Goal: Find specific page/section: Find specific page/section

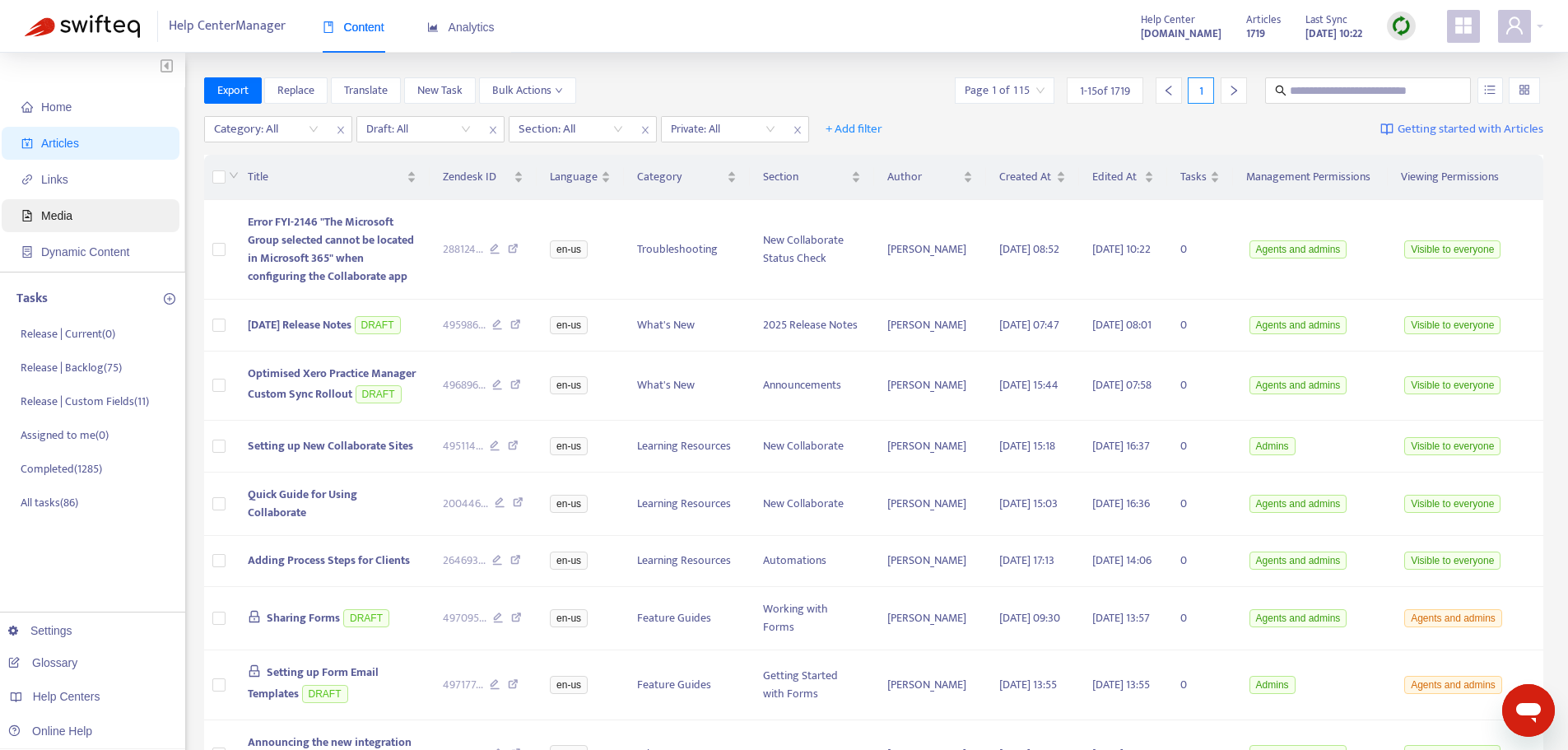
click at [84, 214] on span "Media" at bounding box center [94, 216] width 145 height 33
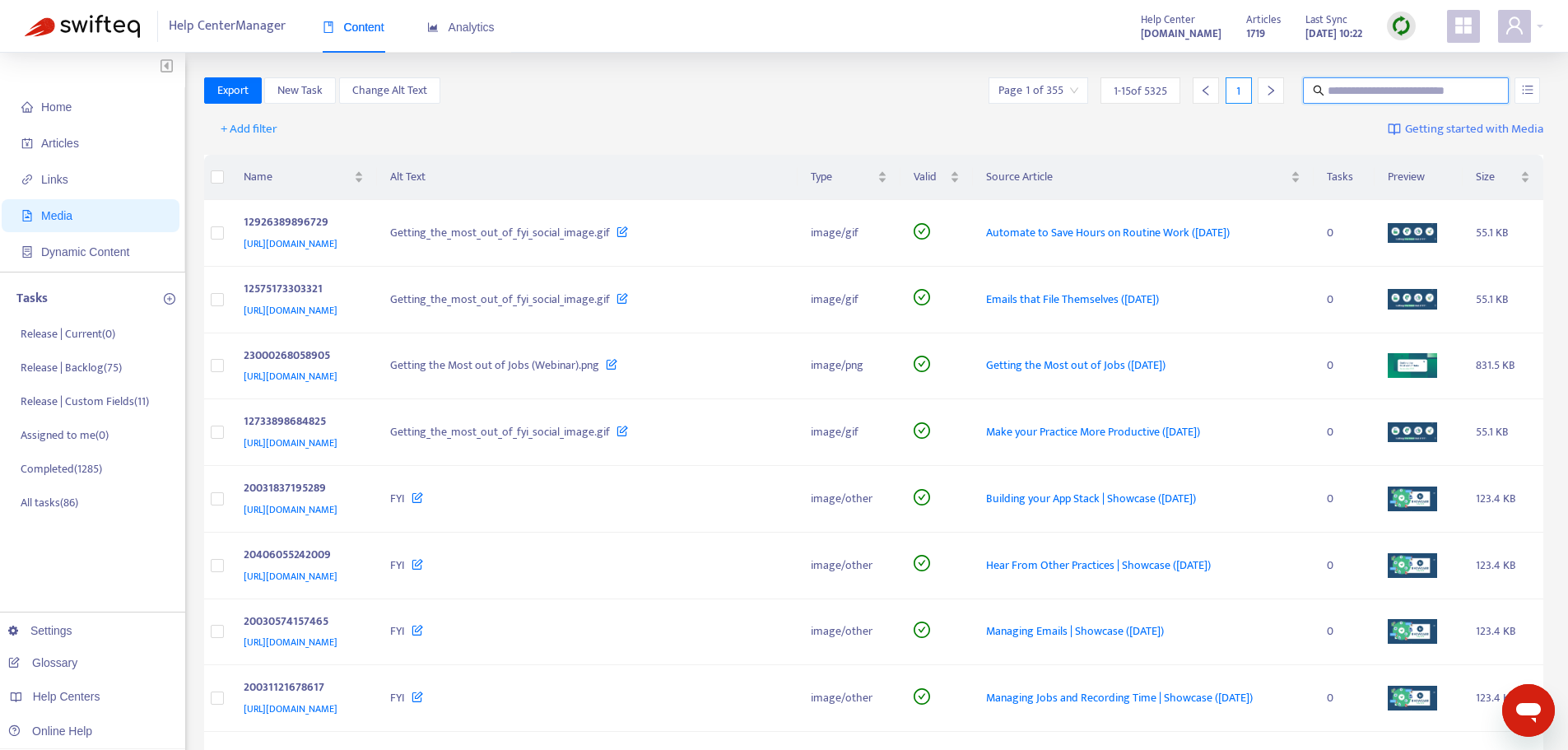
click at [1344, 93] on input "text" at bounding box center [1407, 90] width 158 height 18
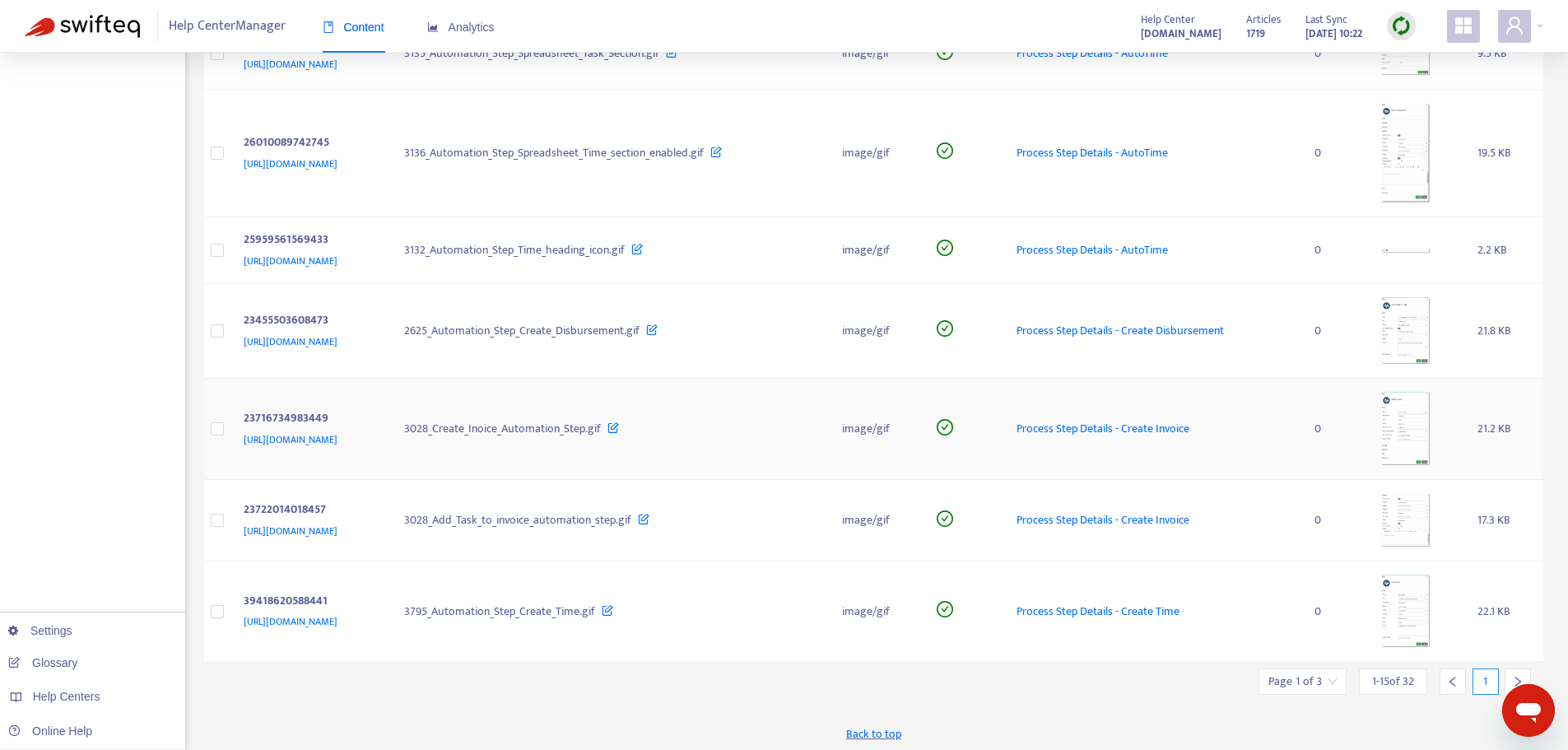
scroll to position [1009, 0]
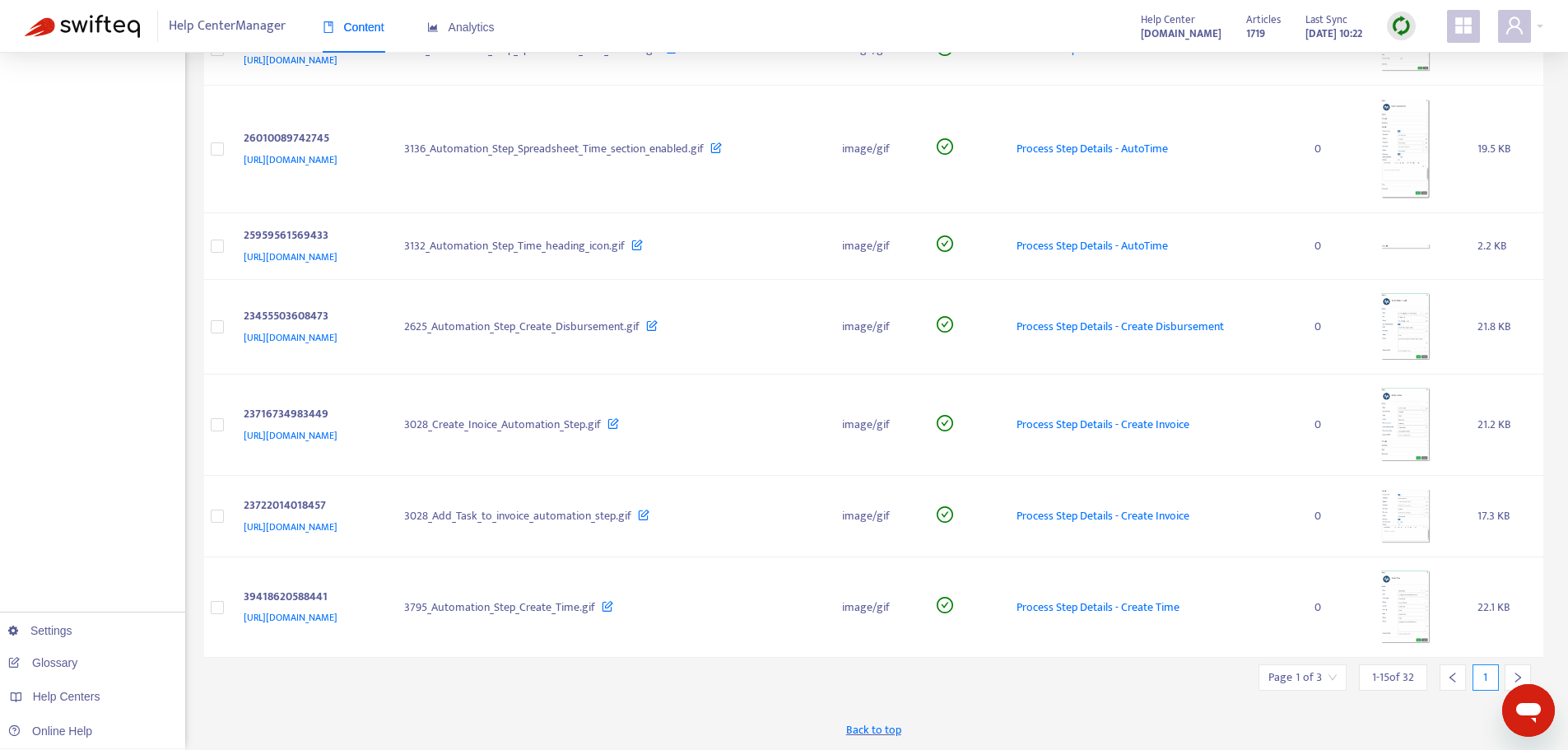
click at [1522, 673] on icon "right" at bounding box center [1518, 678] width 12 height 12
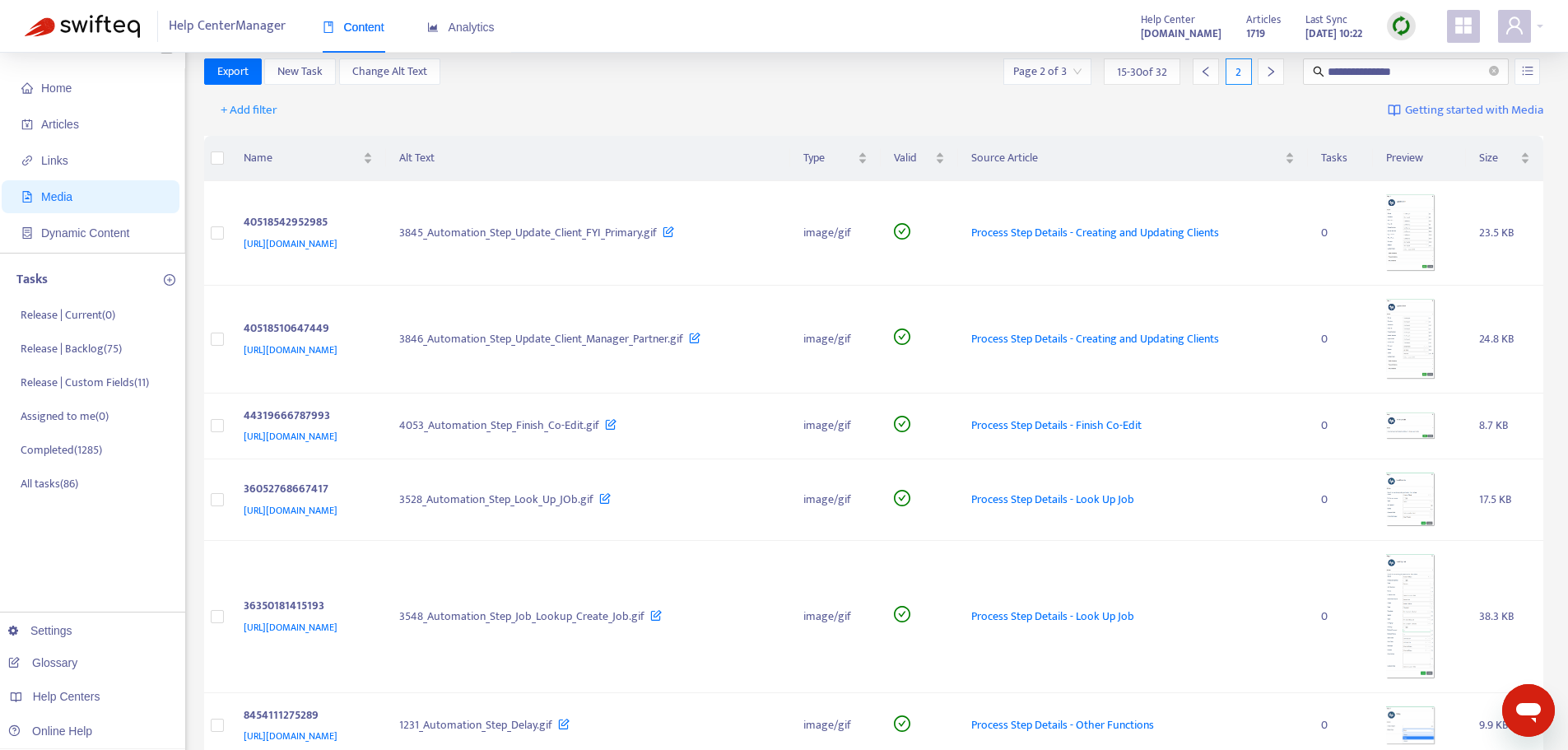
scroll to position [0, 0]
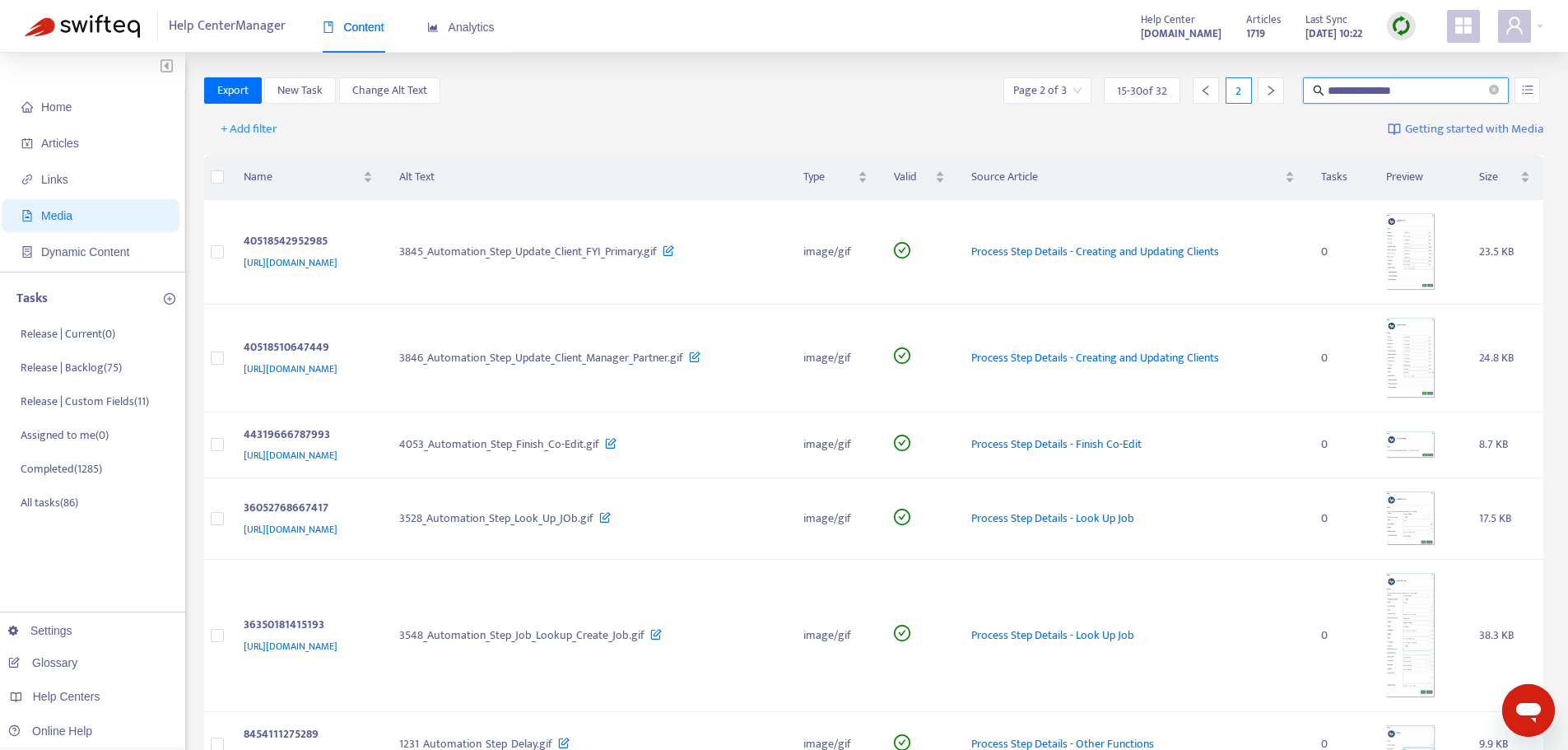
drag, startPoint x: 1385, startPoint y: 89, endPoint x: 1473, endPoint y: 87, distance: 88.0
click at [1470, 88] on input "**********" at bounding box center [1407, 90] width 158 height 18
type input "**********"
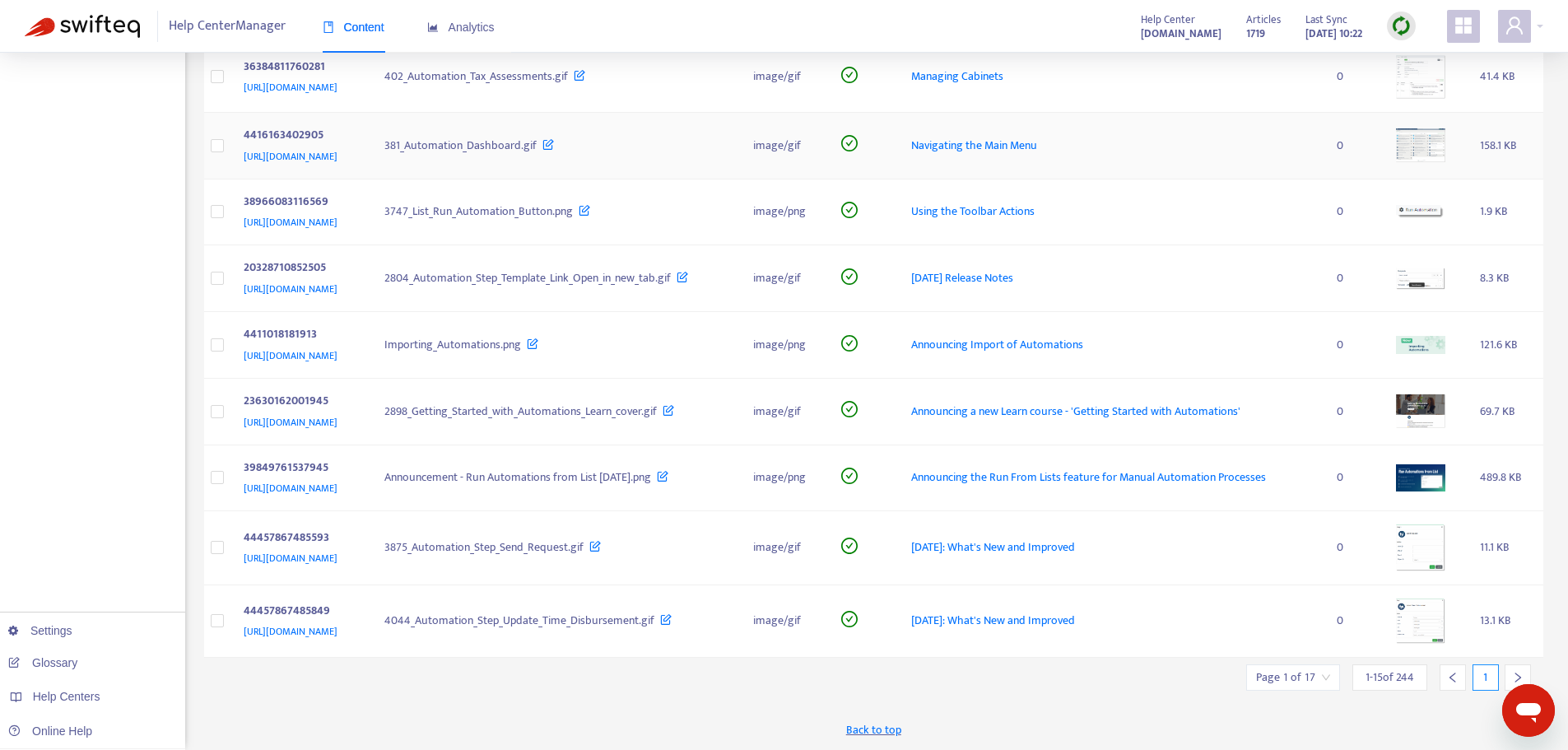
scroll to position [906, 0]
click at [1510, 668] on div at bounding box center [1517, 678] width 26 height 26
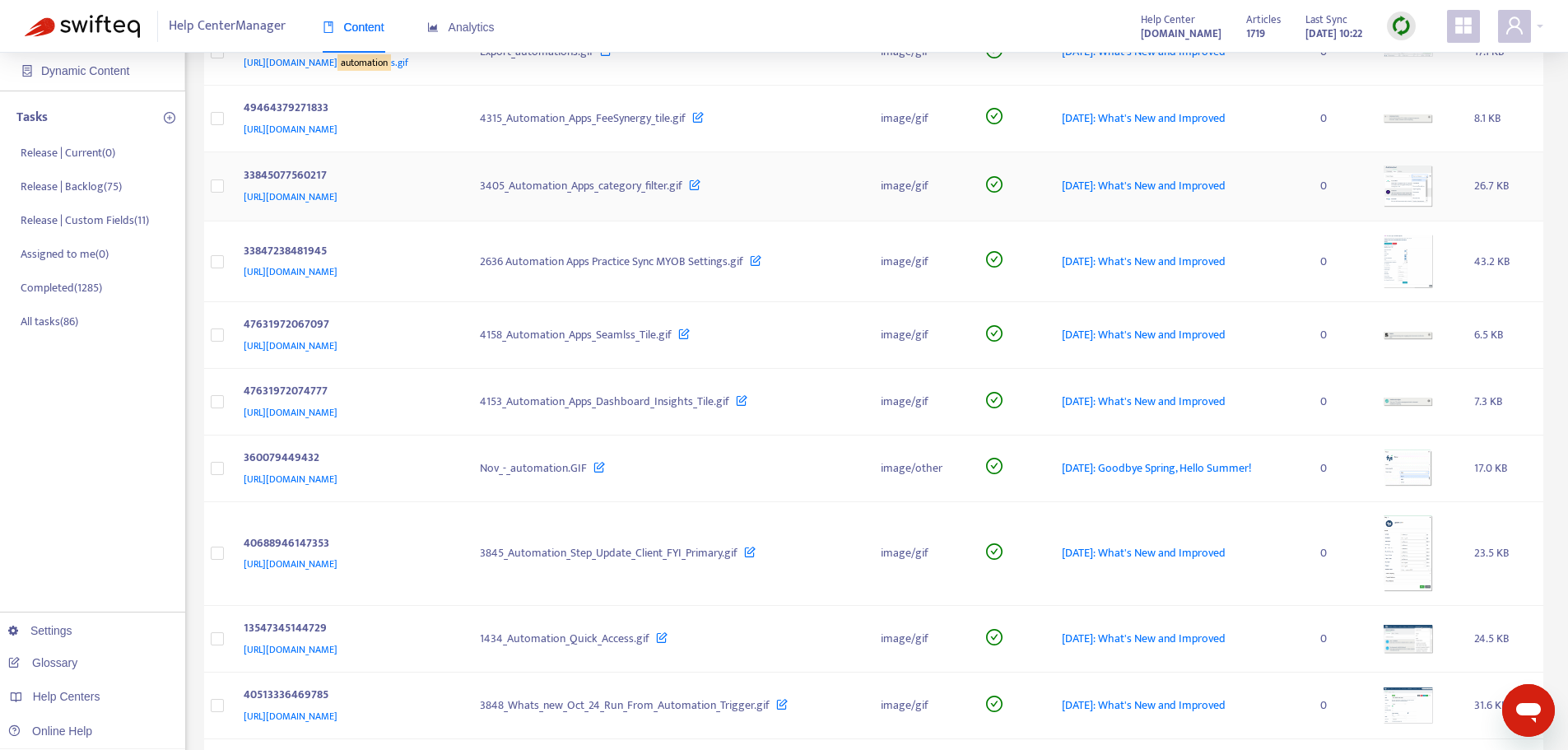
scroll to position [0, 0]
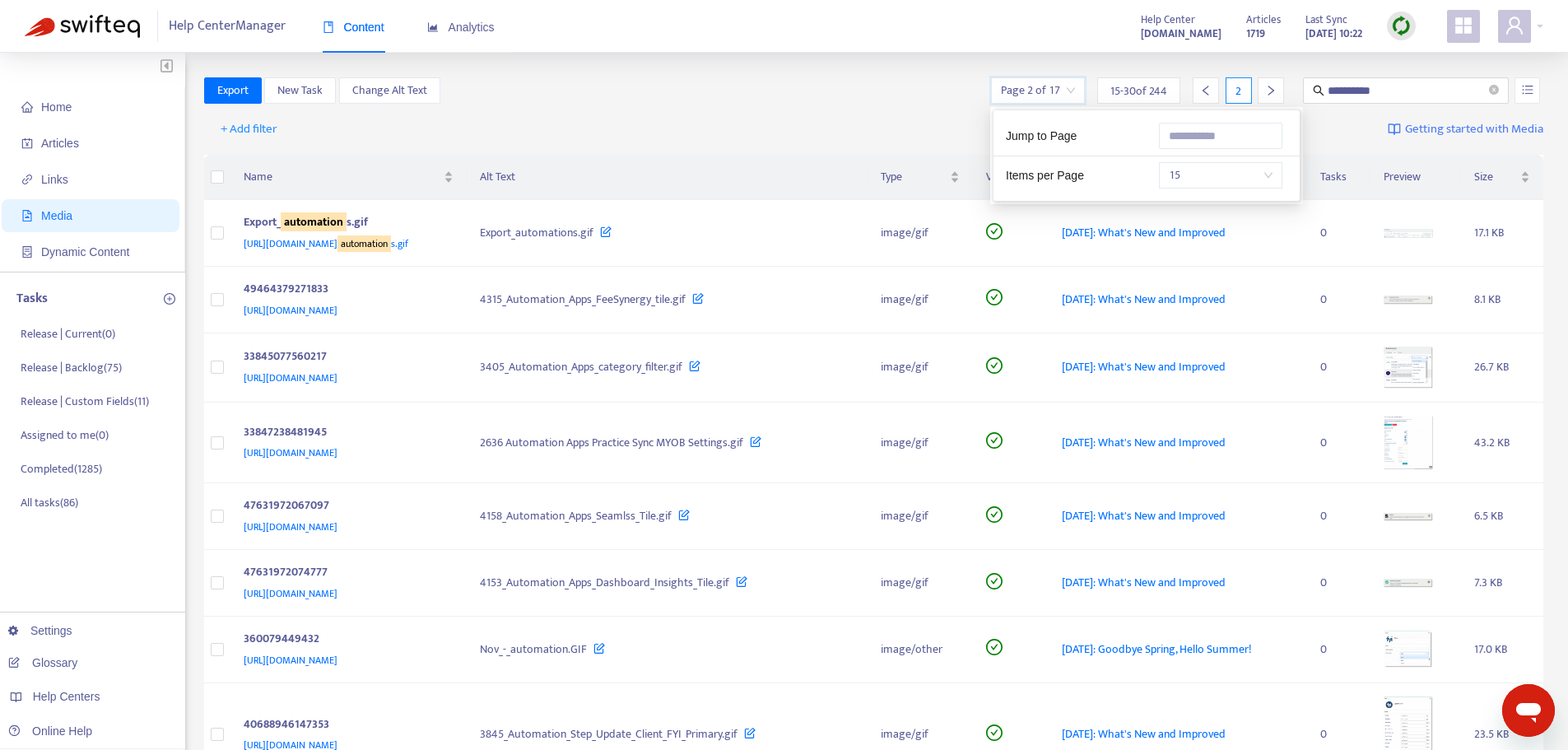
click at [1014, 95] on input "search" at bounding box center [1038, 91] width 74 height 25
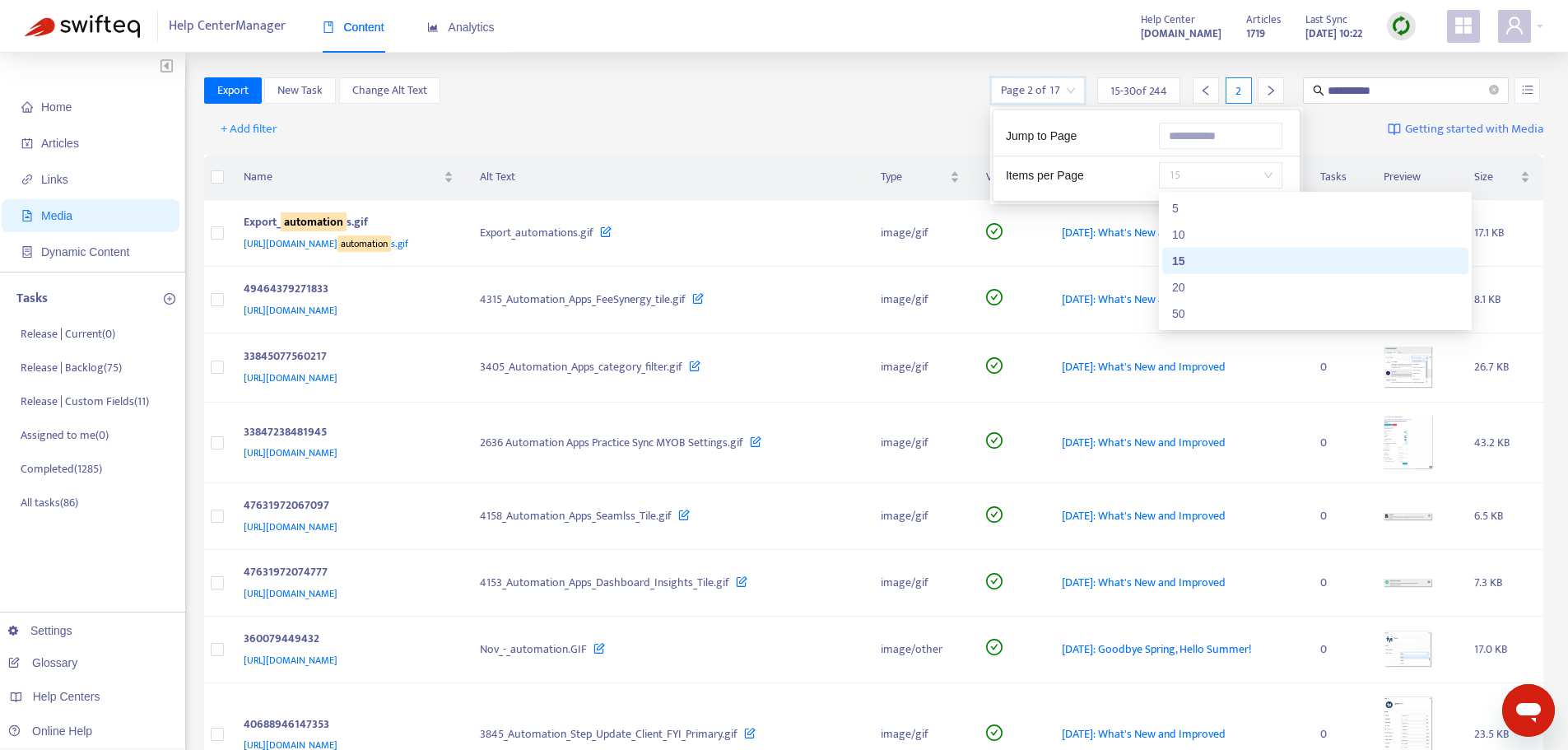
click at [1214, 174] on span "15" at bounding box center [1220, 176] width 103 height 25
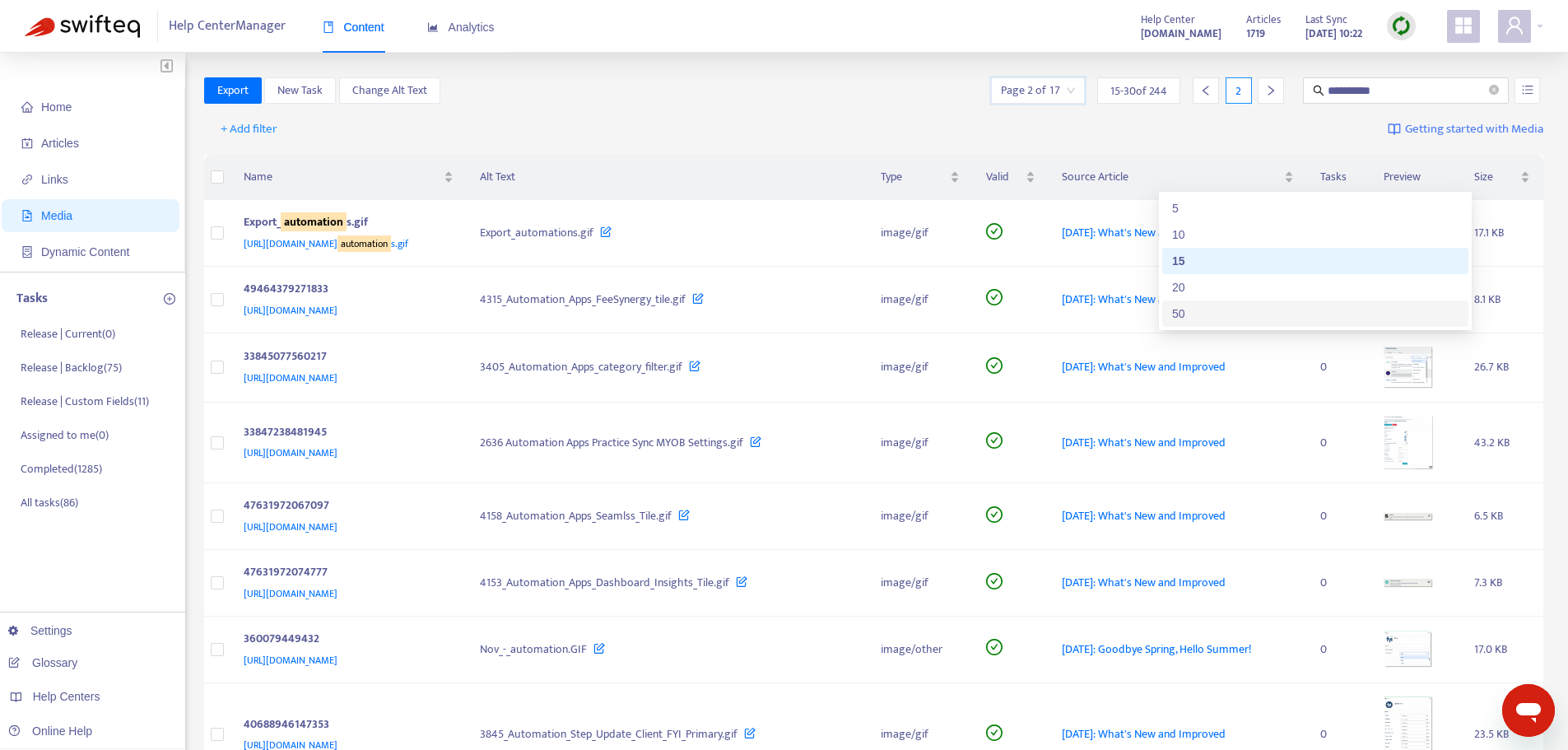
click at [1234, 311] on div "50" at bounding box center [1315, 313] width 286 height 18
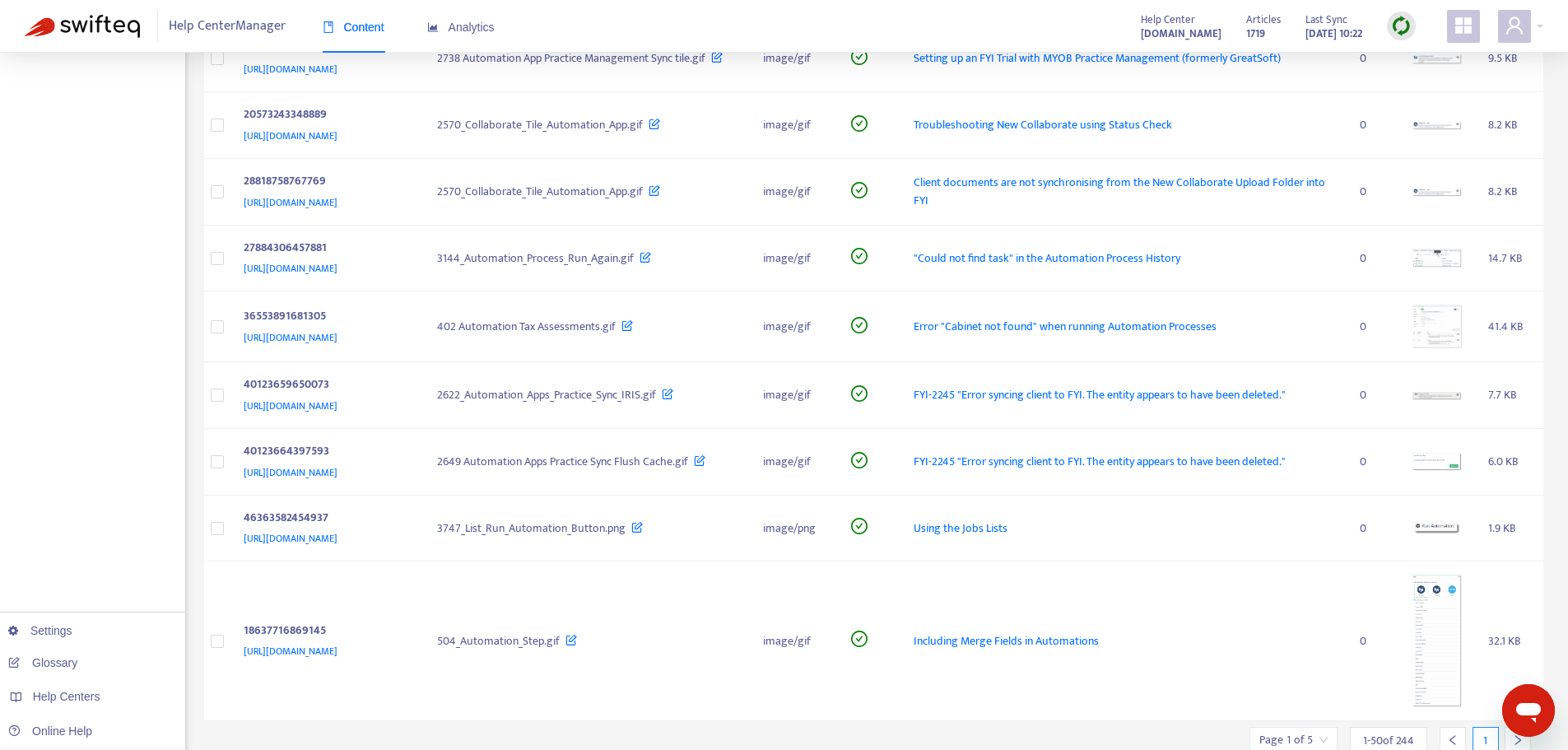
scroll to position [3412, 0]
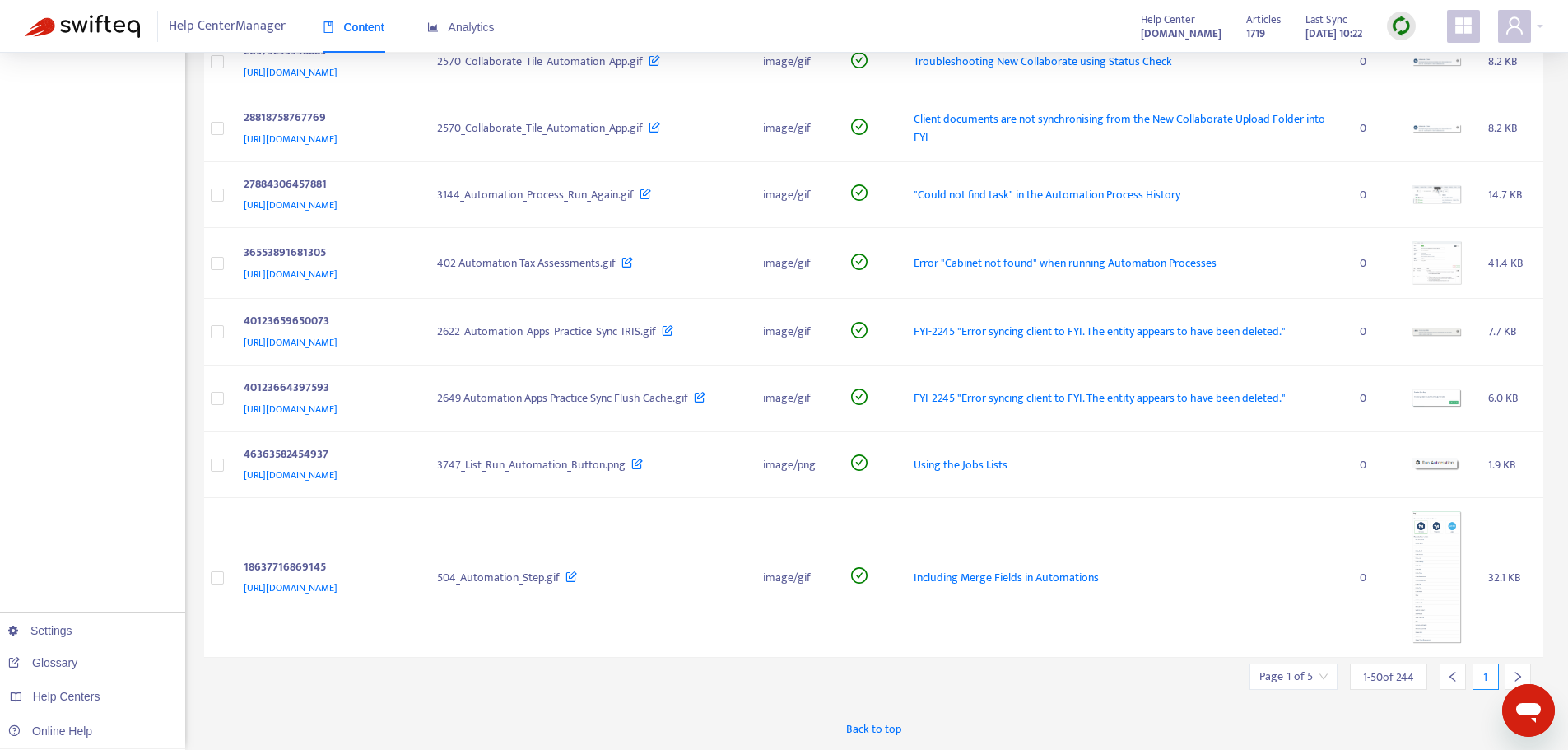
click at [1511, 669] on div at bounding box center [1517, 677] width 26 height 26
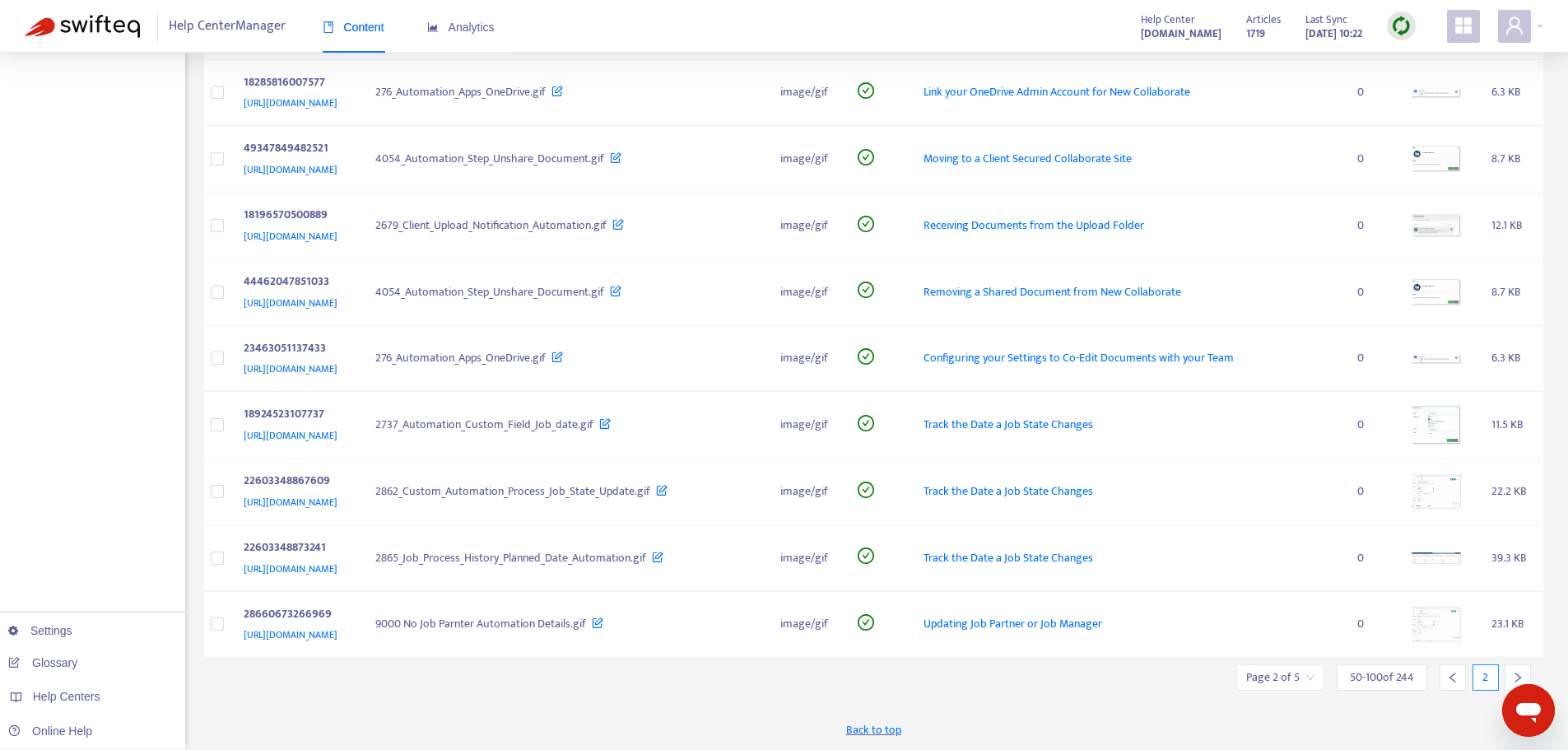
scroll to position [4055, 0]
click at [1515, 670] on div at bounding box center [1517, 678] width 26 height 26
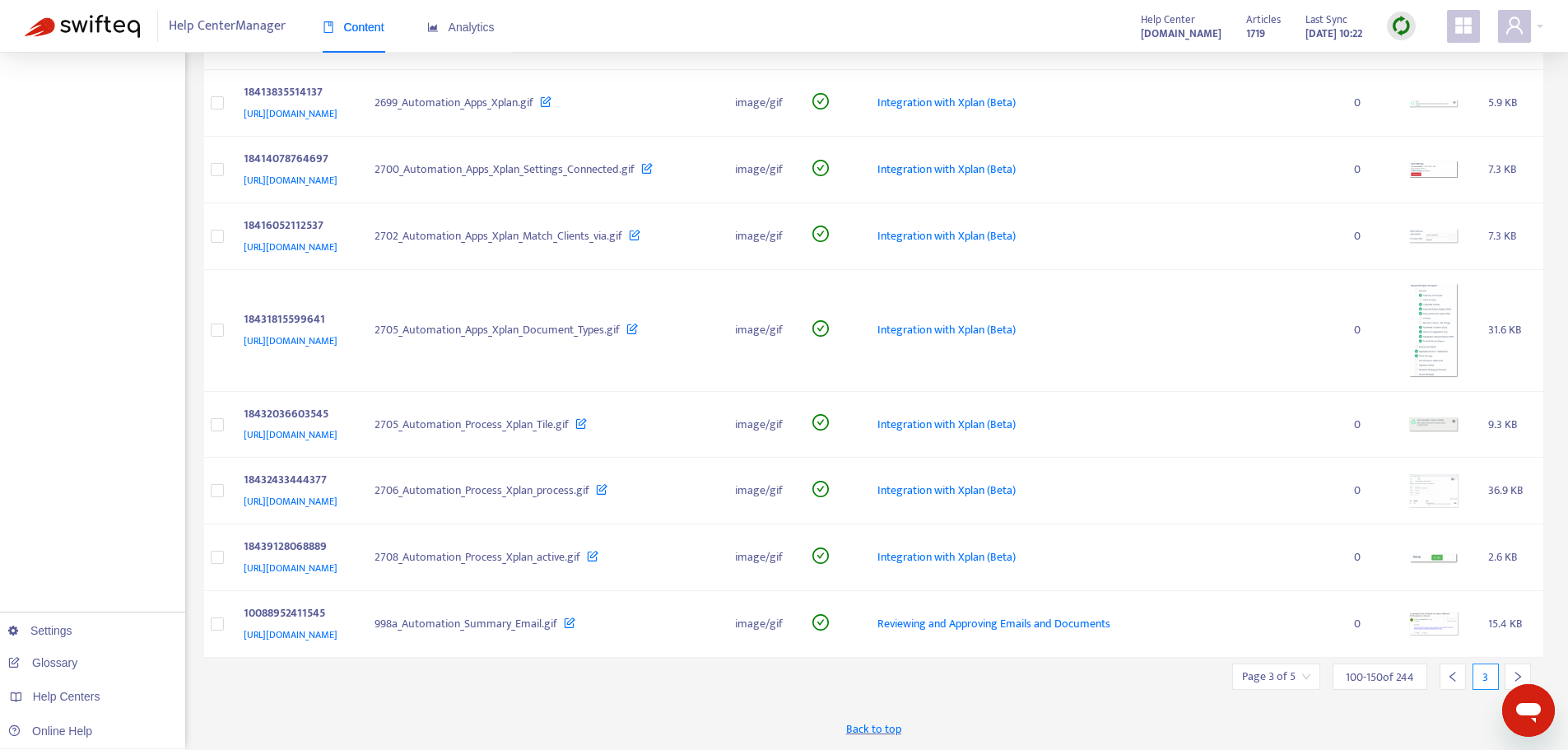
scroll to position [3858, 0]
click at [1511, 673] on div at bounding box center [1517, 677] width 26 height 26
